Goal: Entertainment & Leisure: Consume media (video, audio)

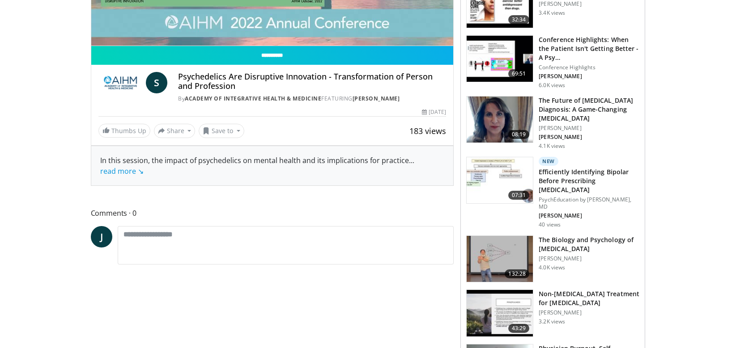
scroll to position [275, 0]
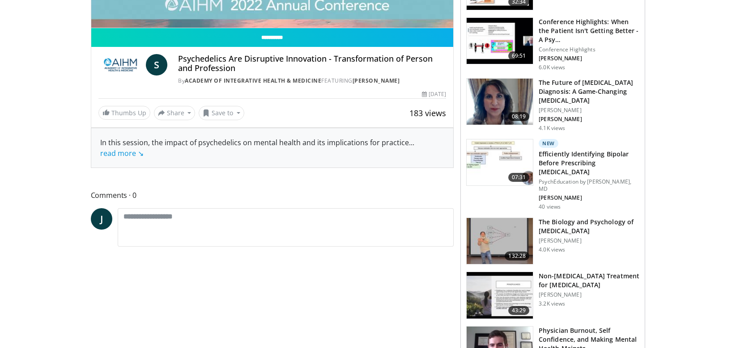
click at [120, 155] on link "read more ↘" at bounding box center [121, 153] width 43 height 10
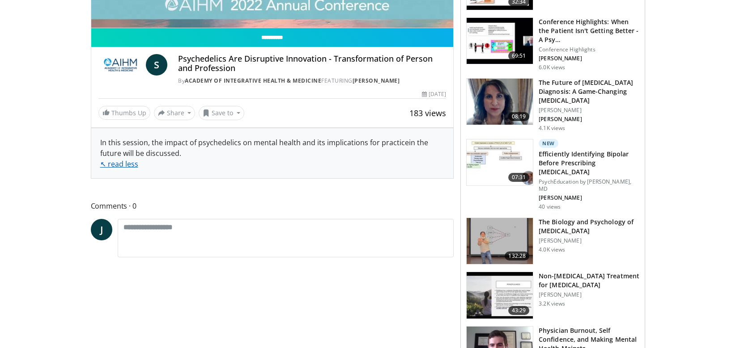
click at [122, 165] on link "↖ read less" at bounding box center [119, 164] width 38 height 10
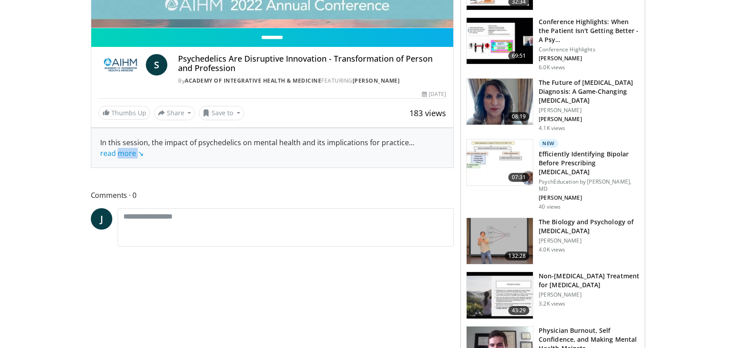
click at [122, 165] on div "In this session, the impact of psychedelics on mental health and its implicatio…" at bounding box center [272, 147] width 362 height 39
click at [121, 152] on link "read more ↘" at bounding box center [121, 153] width 43 height 10
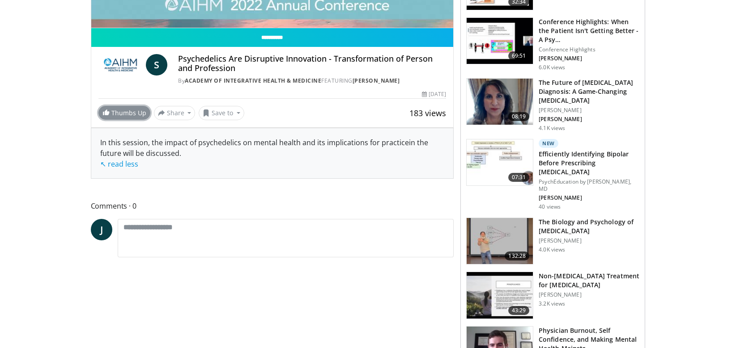
click at [144, 114] on link "Thumbs Up" at bounding box center [124, 113] width 52 height 14
click at [323, 165] on div "In this session, the impact of psychedelics on mental health and its implicatio…" at bounding box center [272, 153] width 344 height 32
click at [309, 151] on div "In this session, the impact of psychedelics on mental health and its implicatio…" at bounding box center [272, 153] width 344 height 32
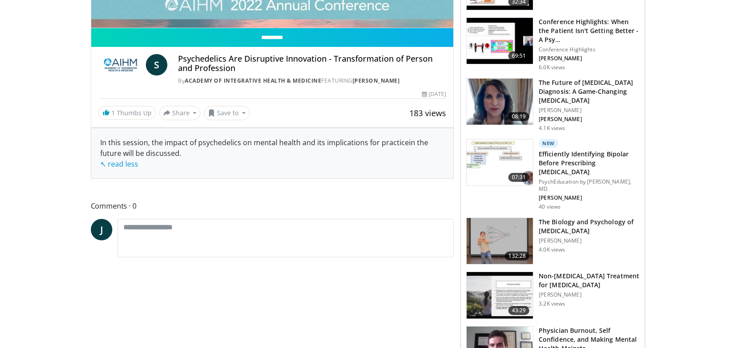
drag, startPoint x: 402, startPoint y: 73, endPoint x: 404, endPoint y: 89, distance: 16.3
click at [404, 89] on div "**********" at bounding box center [272, 74] width 362 height 92
click at [367, 105] on div "**********" at bounding box center [272, 74] width 362 height 92
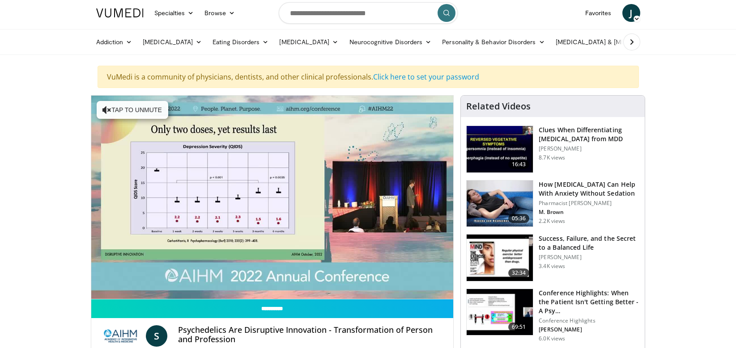
scroll to position [0, 0]
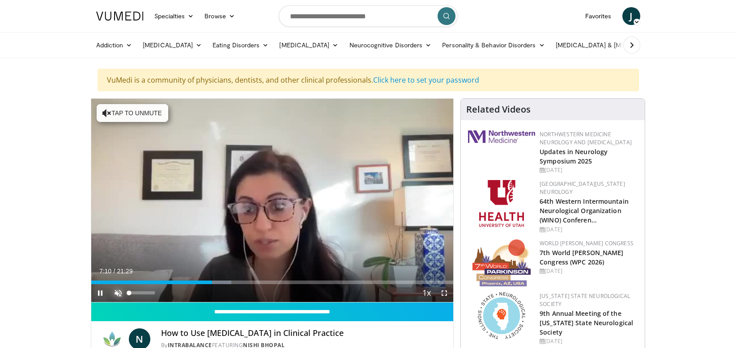
click at [119, 291] on span "Video Player" at bounding box center [118, 293] width 18 height 18
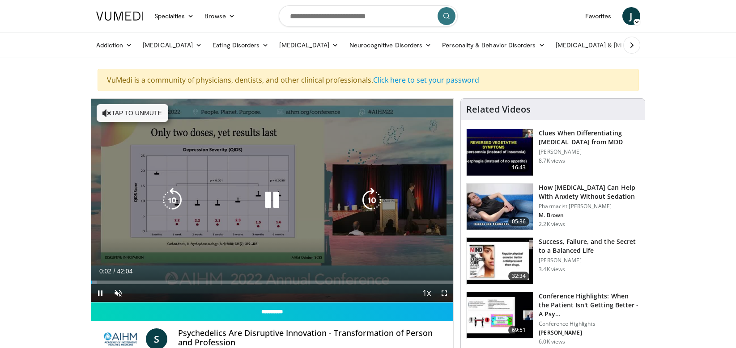
click at [270, 202] on icon "Video Player" at bounding box center [271, 200] width 25 height 25
click at [107, 113] on icon "Video Player" at bounding box center [106, 113] width 9 height 9
click at [419, 212] on div "10 seconds Tap to unmute" at bounding box center [272, 200] width 362 height 203
